Goal: Book appointment/travel/reservation

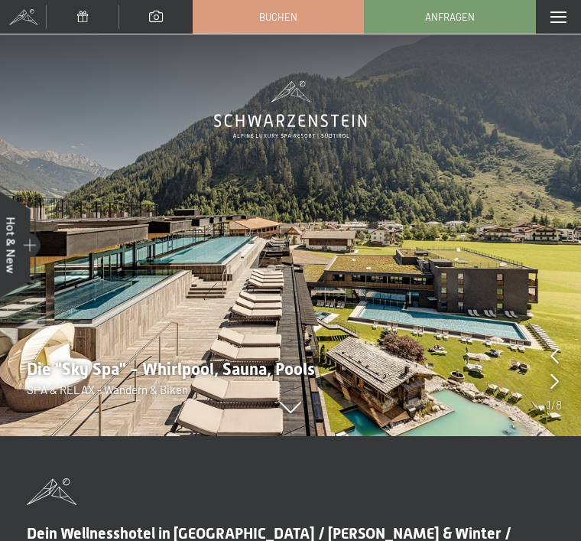
click at [571, 21] on div "Menü" at bounding box center [558, 17] width 45 height 34
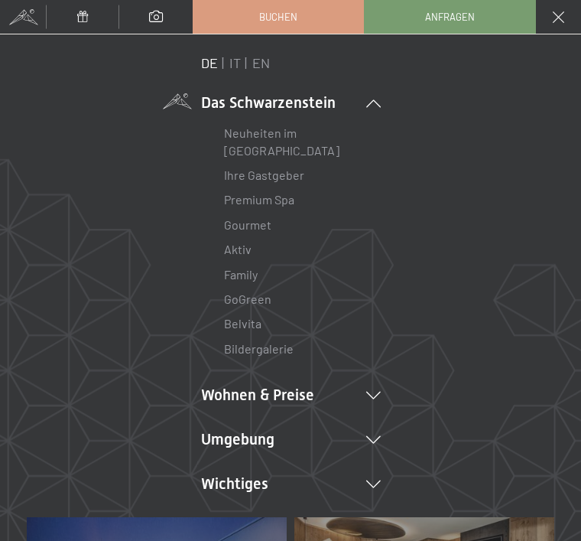
click at [269, 394] on li "Wohnen & Preise Inklusivleistungen Zimmer & Preise Liste Angebote Liste Familie…" at bounding box center [291, 394] width 180 height 21
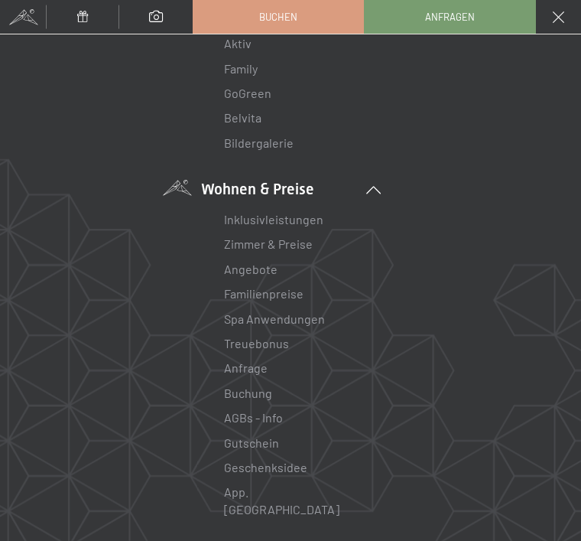
scroll to position [207, 0]
click at [272, 243] on link "Zimmer & Preise" at bounding box center [268, 243] width 89 height 15
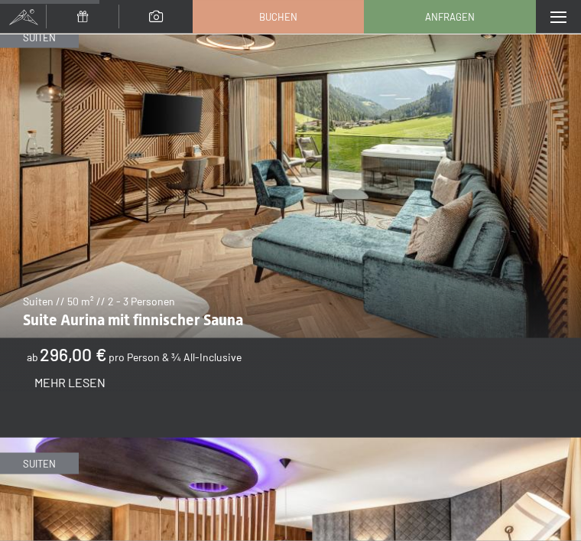
scroll to position [1264, 0]
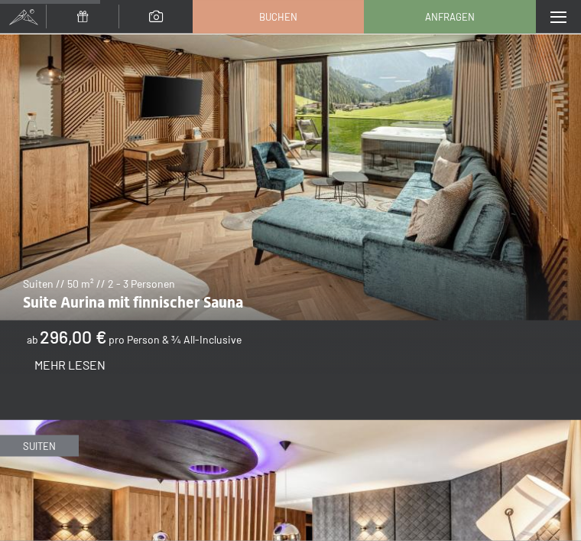
click at [207, 333] on span "pro Person & ¾ All-Inclusive" at bounding box center [175, 339] width 133 height 13
click at [85, 357] on span "Mehr Lesen" at bounding box center [69, 364] width 71 height 15
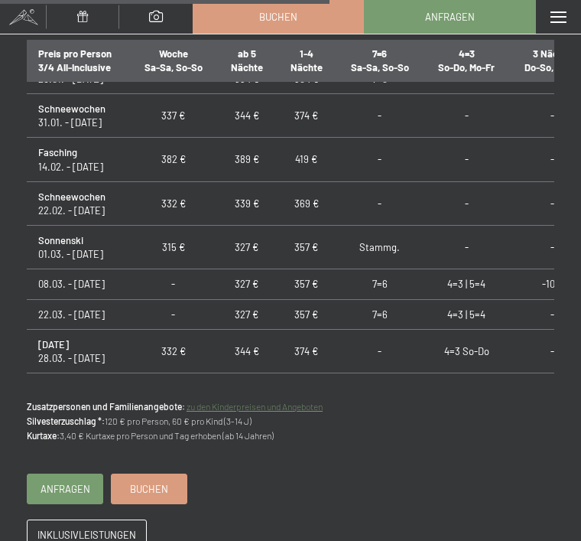
scroll to position [1222, 0]
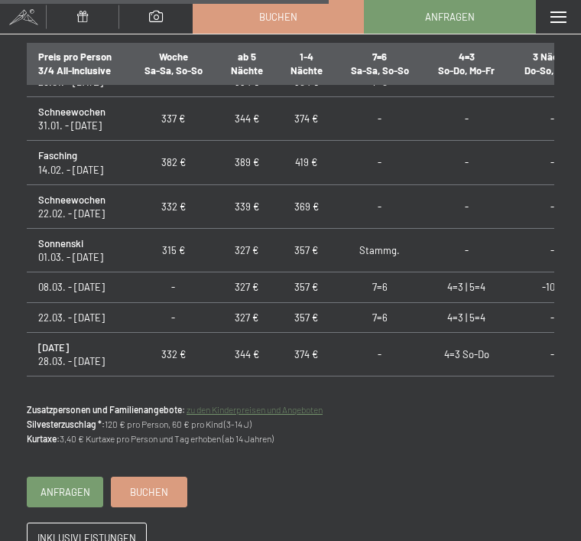
click at [384, 229] on td "Stammg." at bounding box center [381, 251] width 88 height 44
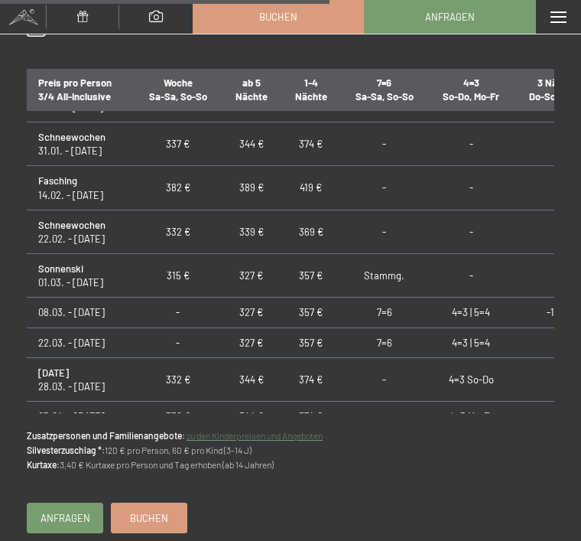
scroll to position [595, 0]
